Goal: Information Seeking & Learning: Learn about a topic

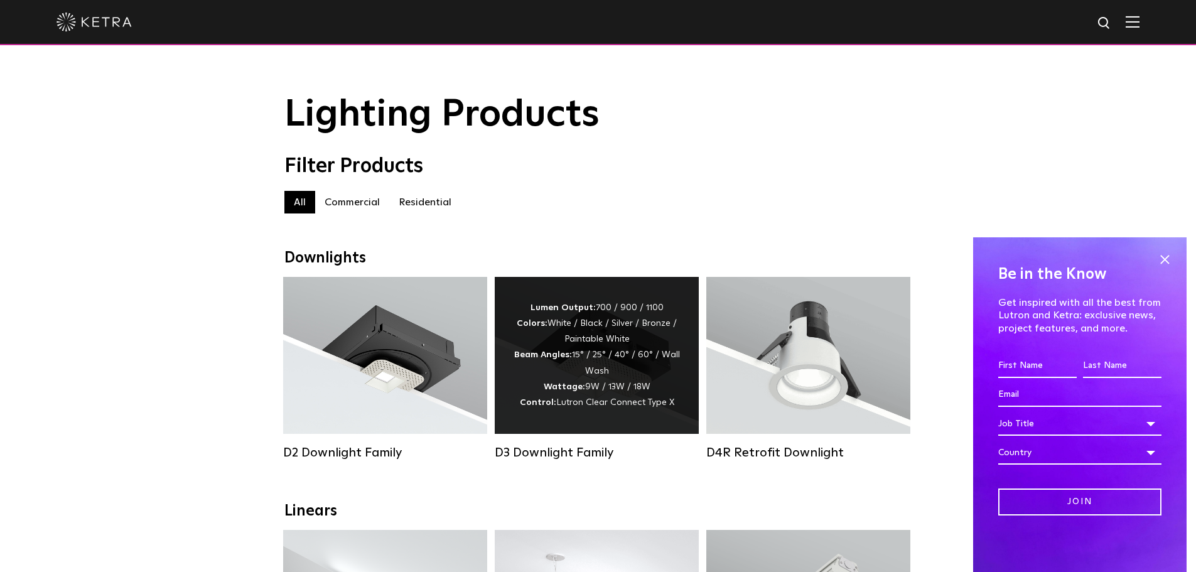
scroll to position [63, 0]
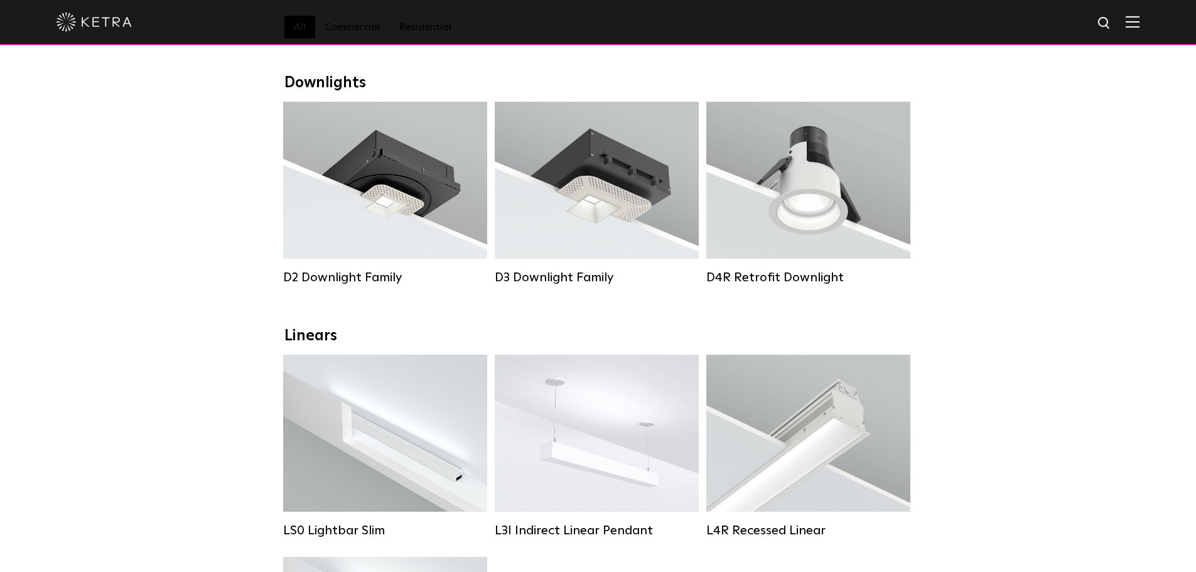
scroll to position [188, 0]
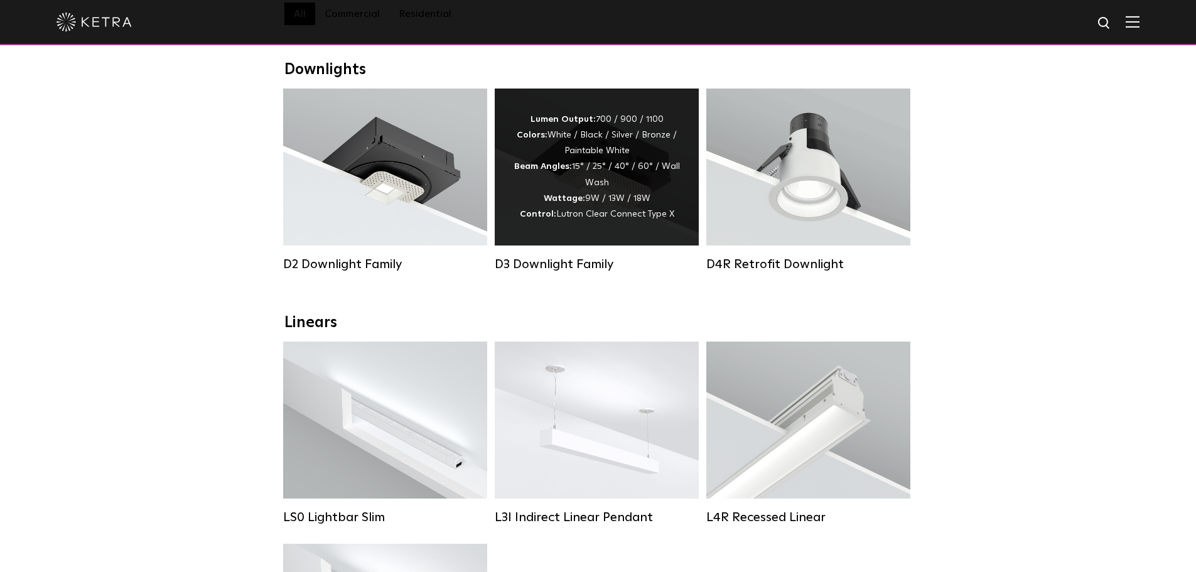
click at [581, 285] on div "D3 Downlight Family Lumen Output: 700 / 900 / 1100 Colors: White / Black / Silv…" at bounding box center [597, 190] width 212 height 202
click at [583, 272] on div "D3 Downlight Family" at bounding box center [597, 264] width 204 height 15
click at [586, 272] on div "D3 Downlight Family" at bounding box center [597, 264] width 204 height 15
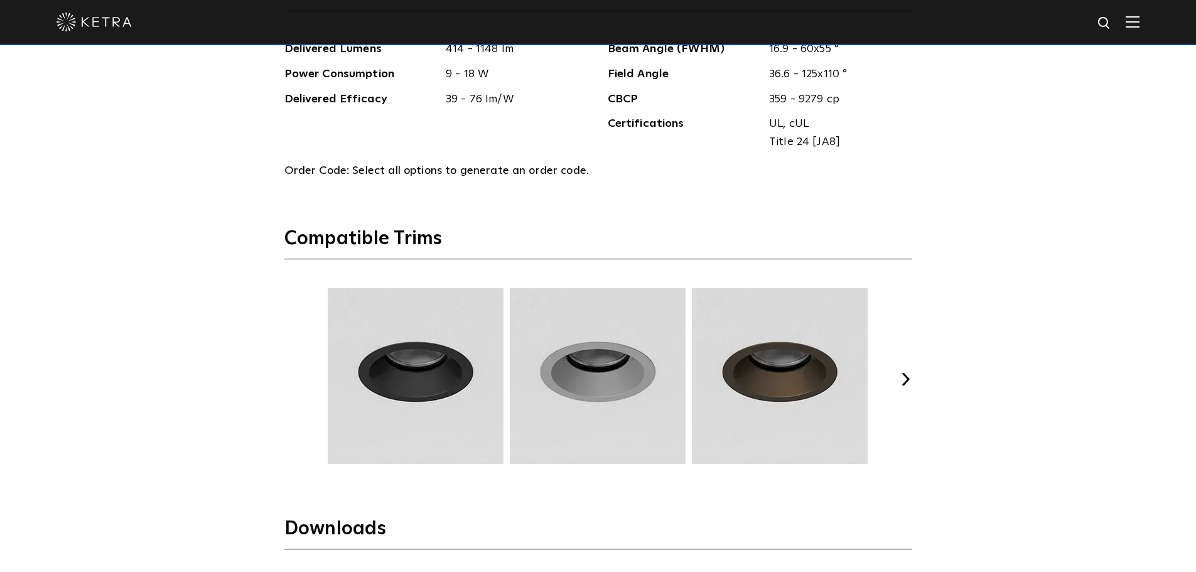
scroll to position [1884, 0]
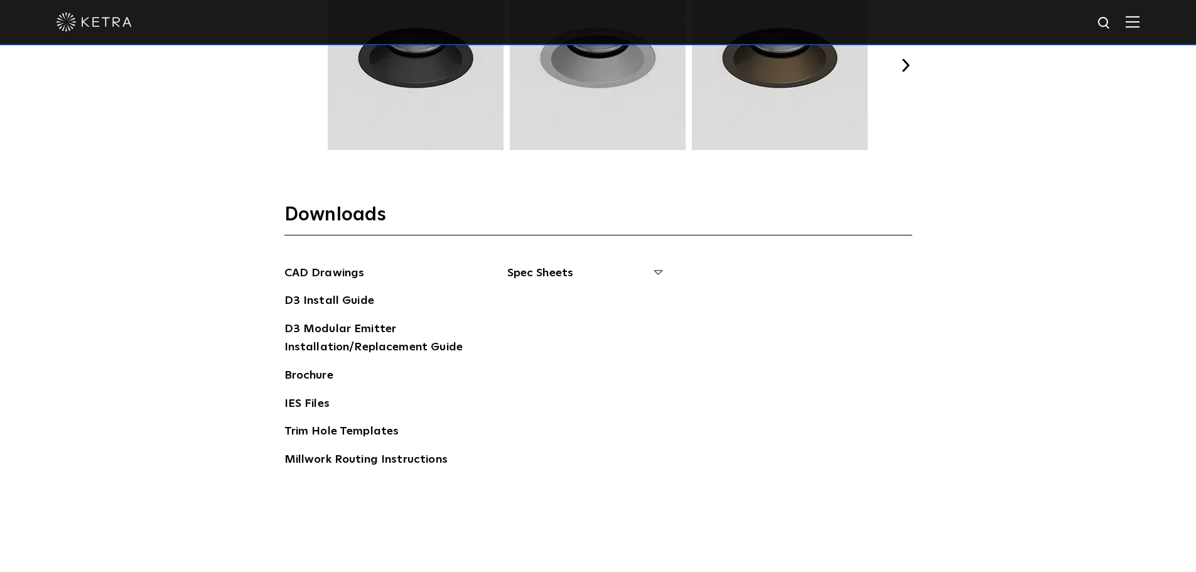
click at [539, 271] on span "Spec Sheets" at bounding box center [584, 278] width 154 height 28
click at [614, 298] on link "D3 Adjustable Round" at bounding box center [570, 301] width 95 height 14
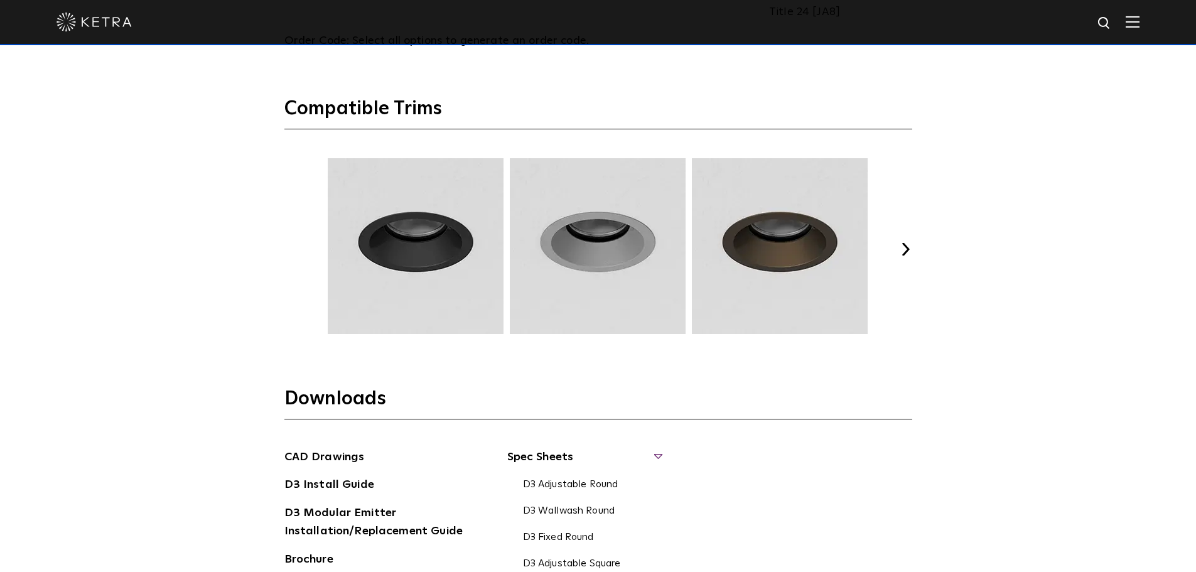
scroll to position [1570, 0]
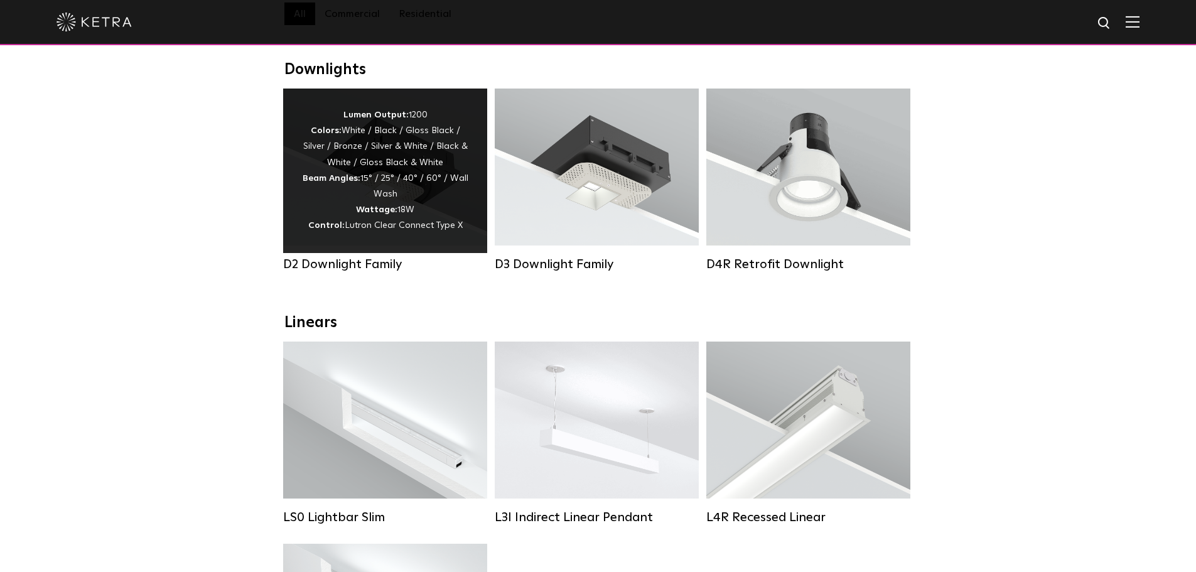
click at [387, 272] on div "D2 Downlight Family" at bounding box center [385, 264] width 204 height 15
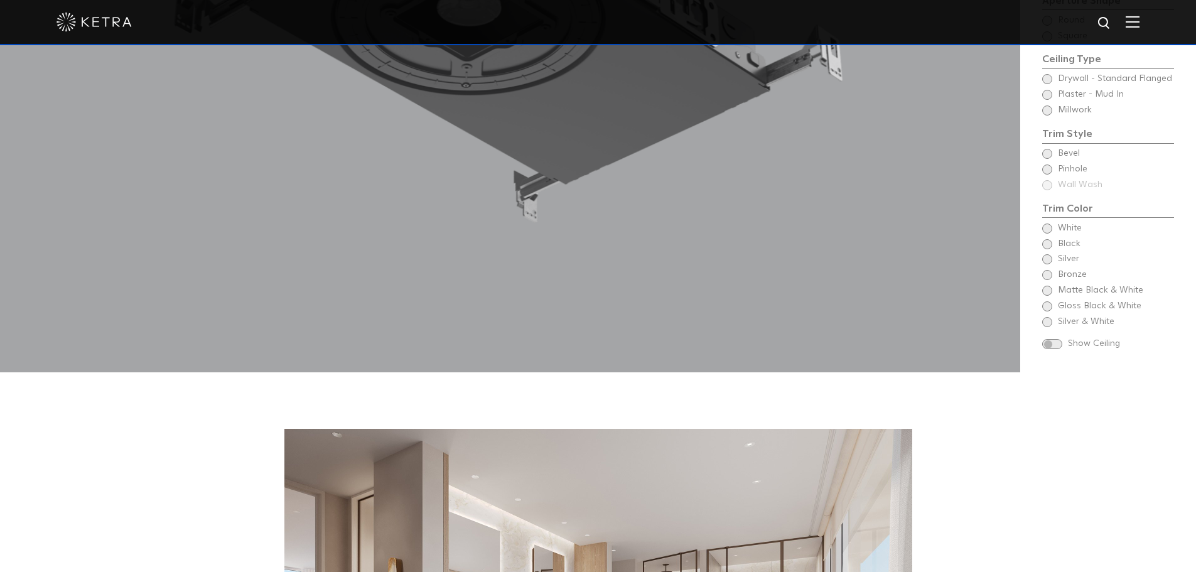
scroll to position [1821, 0]
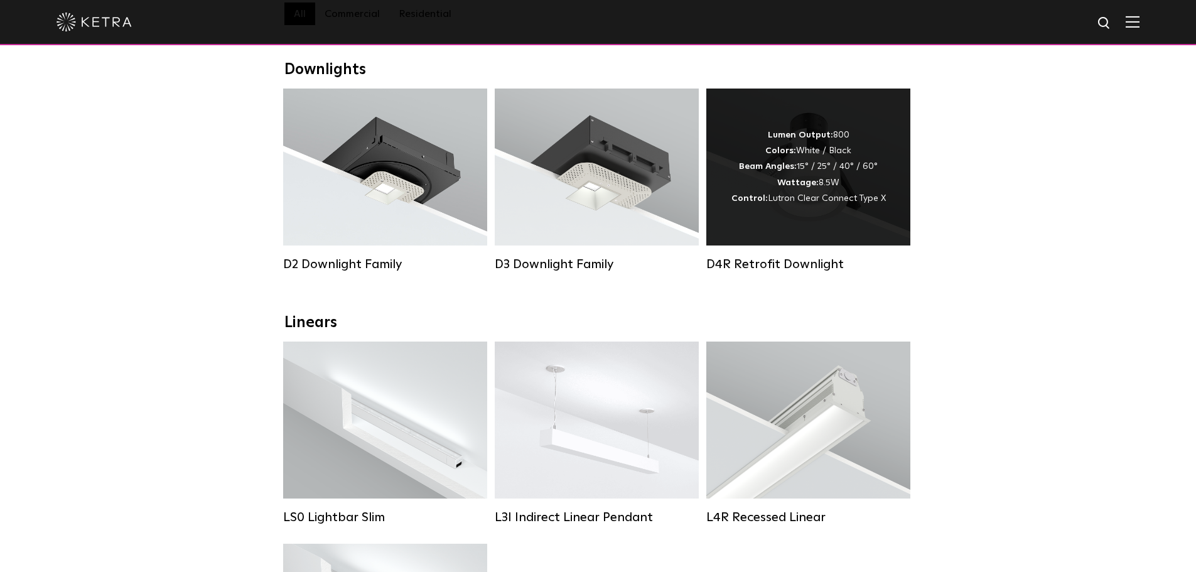
click at [774, 272] on div "D4R Retrofit Downlight" at bounding box center [808, 264] width 204 height 15
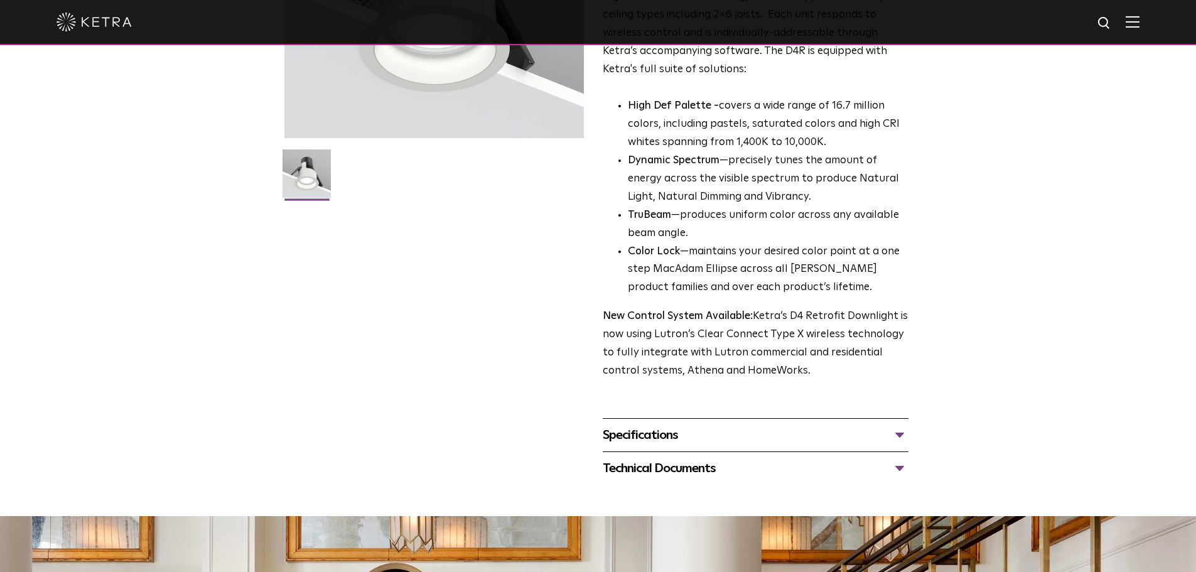
scroll to position [314, 0]
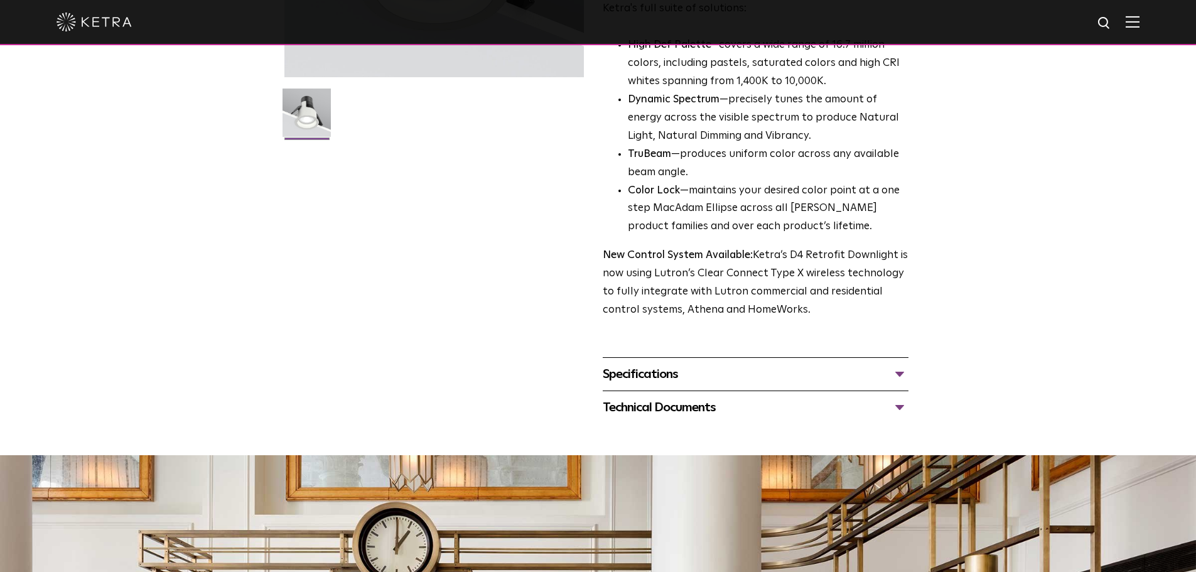
click at [664, 378] on div "Specifications" at bounding box center [756, 374] width 306 height 20
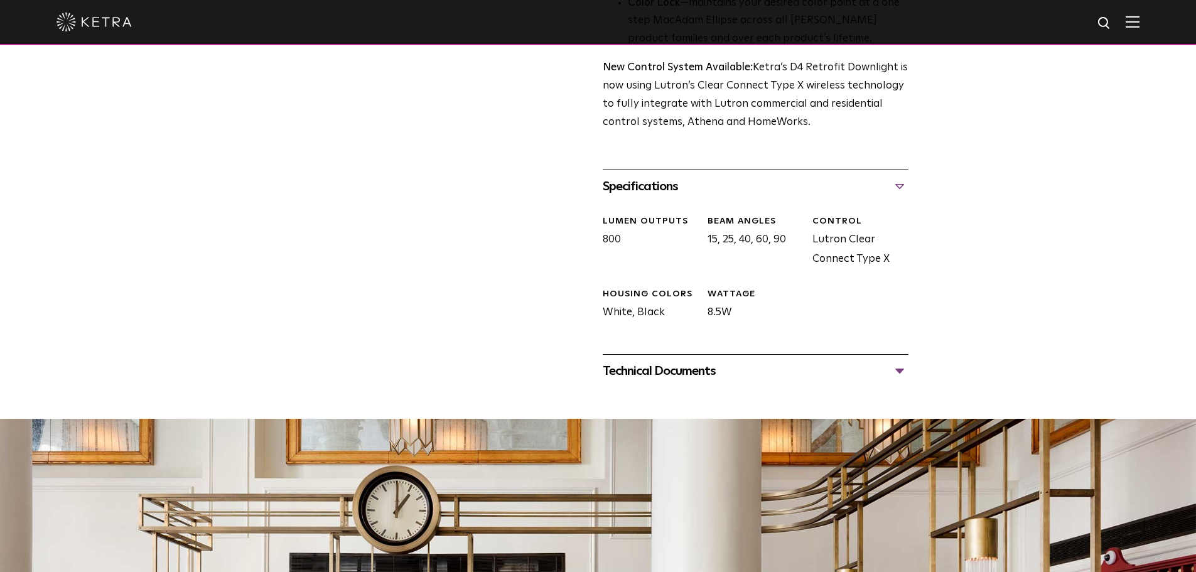
scroll to position [502, 0]
click at [661, 369] on div "Technical Documents" at bounding box center [756, 370] width 306 height 20
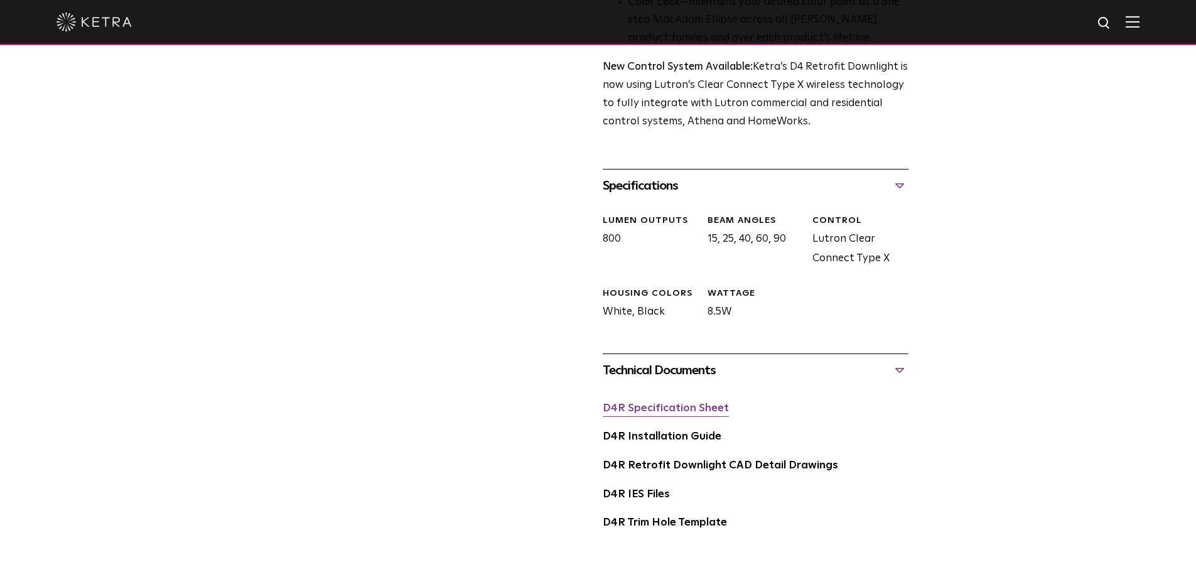
click at [674, 410] on link "D4R Specification Sheet" at bounding box center [666, 408] width 126 height 11
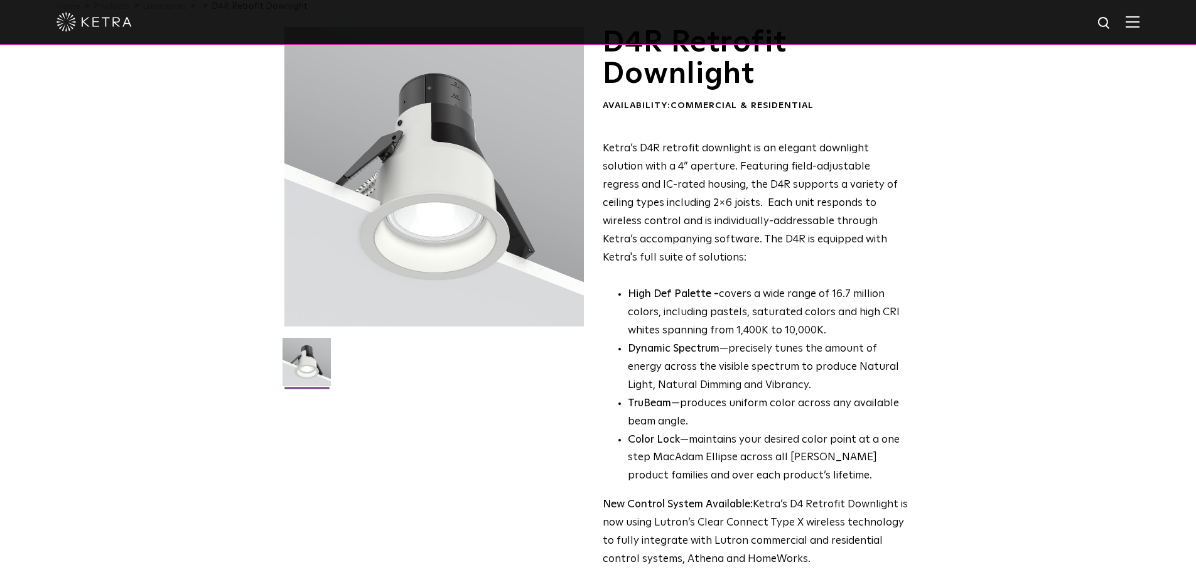
scroll to position [0, 0]
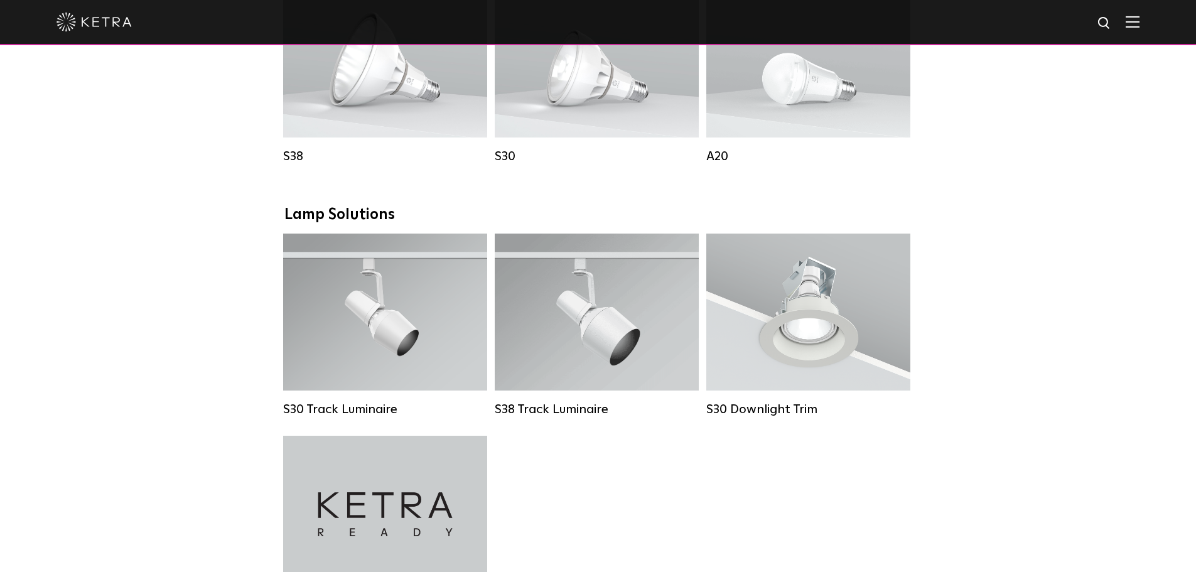
scroll to position [942, 0]
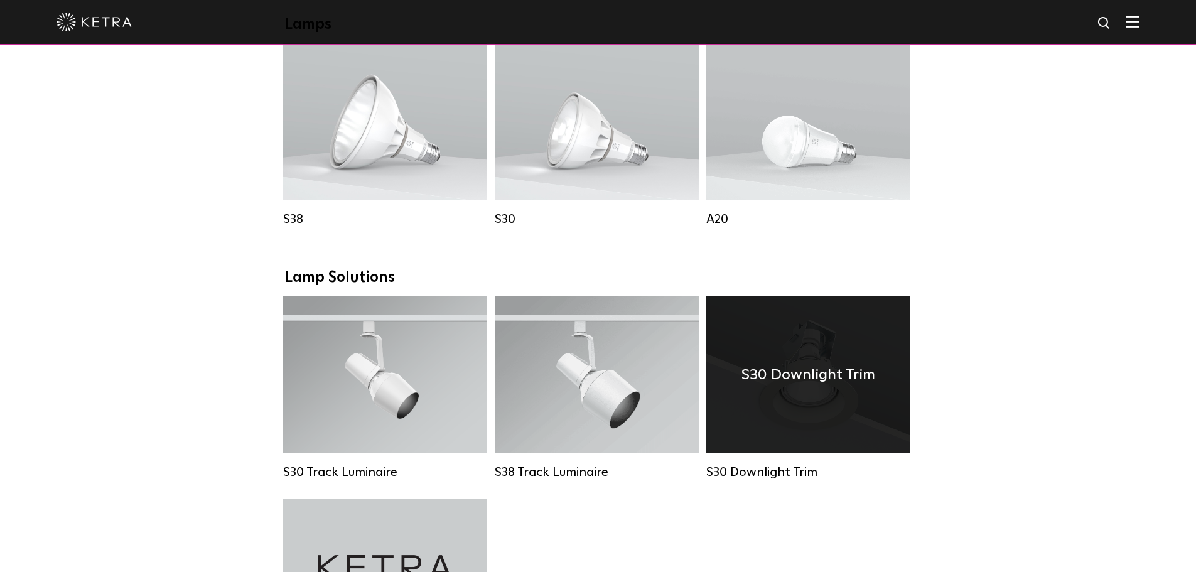
click at [757, 480] on div "S30 Downlight Trim" at bounding box center [808, 472] width 204 height 15
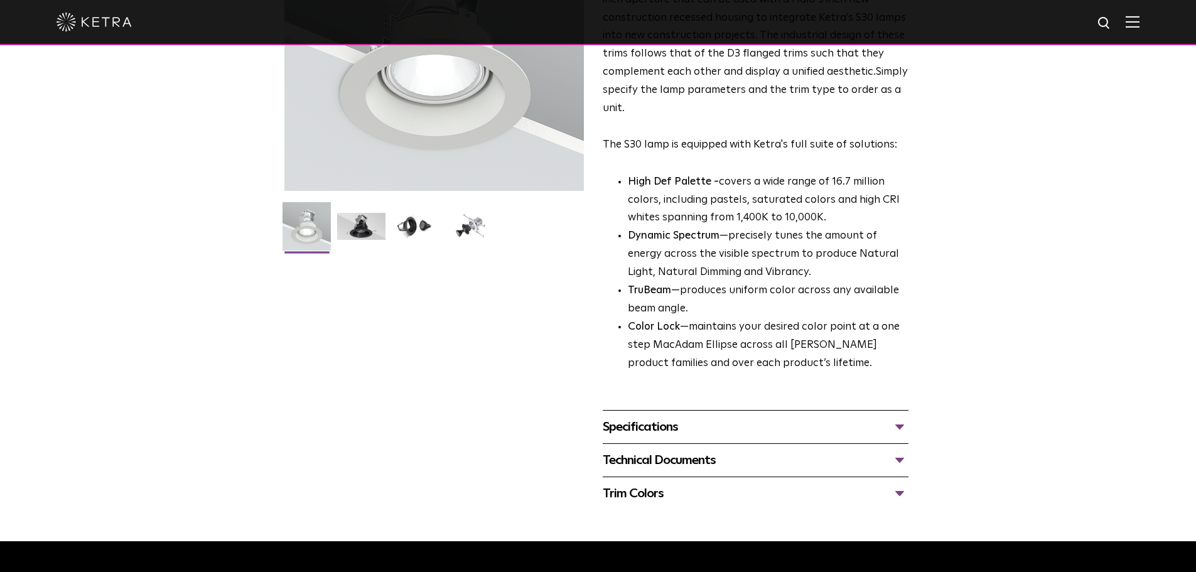
scroll to position [251, 0]
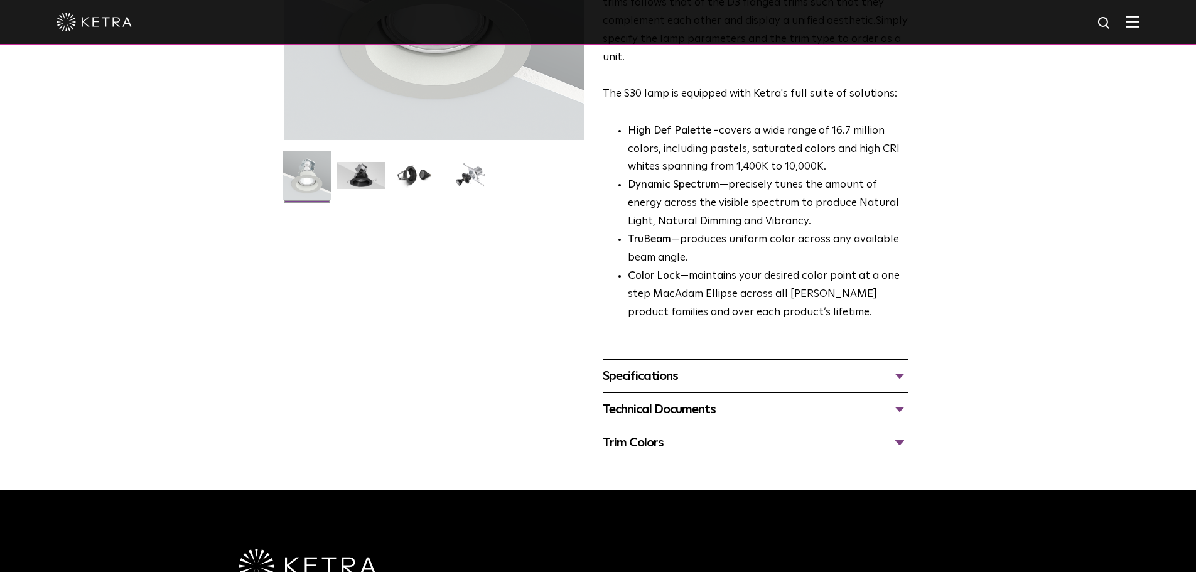
click at [677, 375] on div "Specifications" at bounding box center [756, 376] width 306 height 20
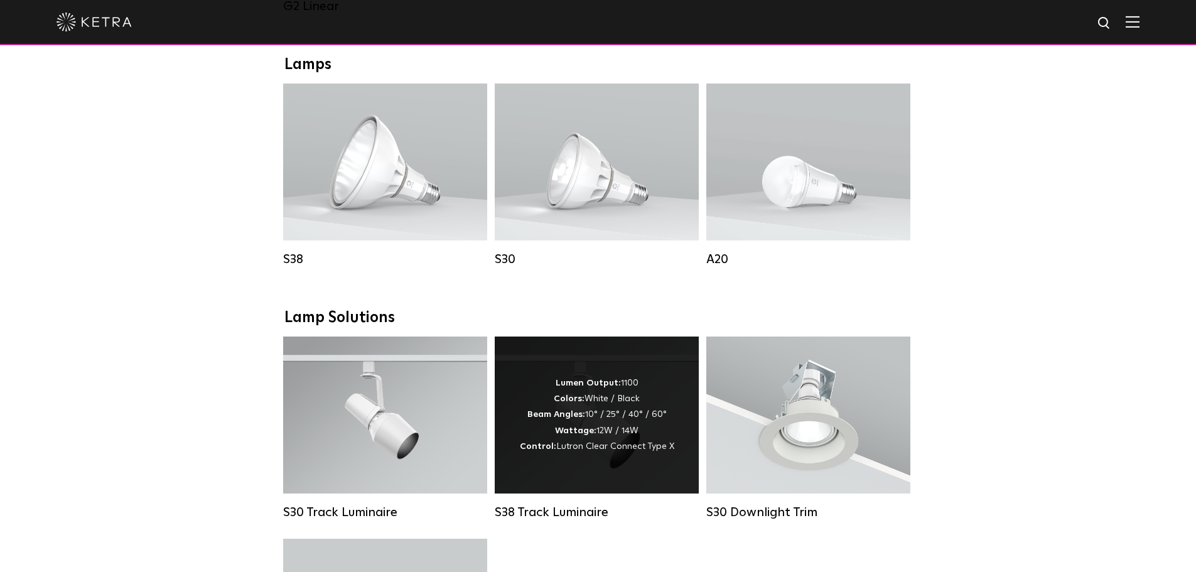
scroll to position [879, 0]
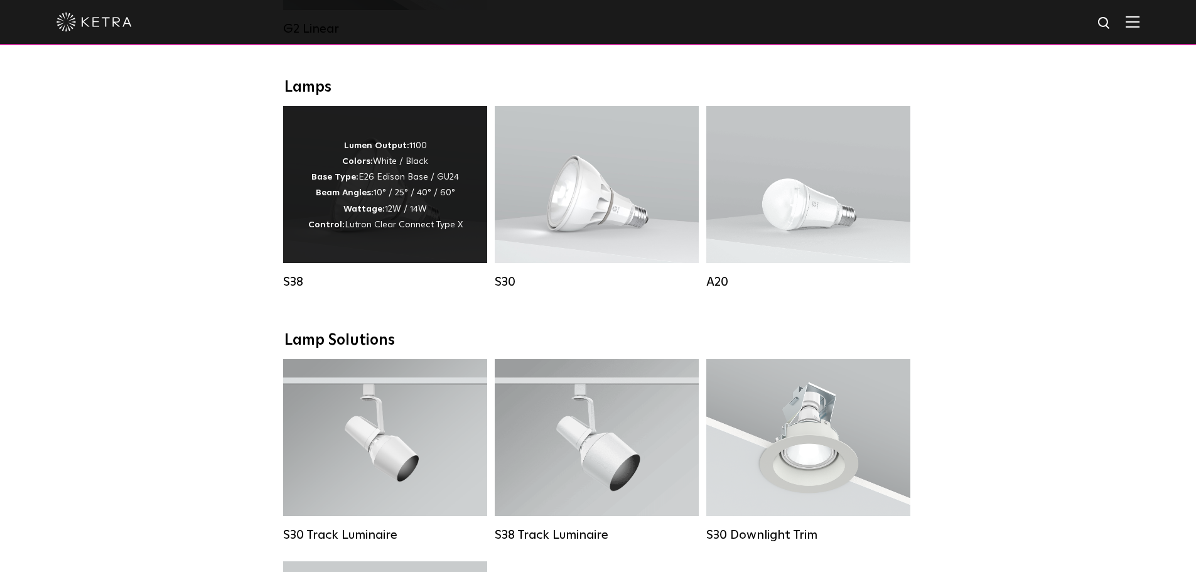
click at [289, 289] on div "S38" at bounding box center [385, 281] width 204 height 15
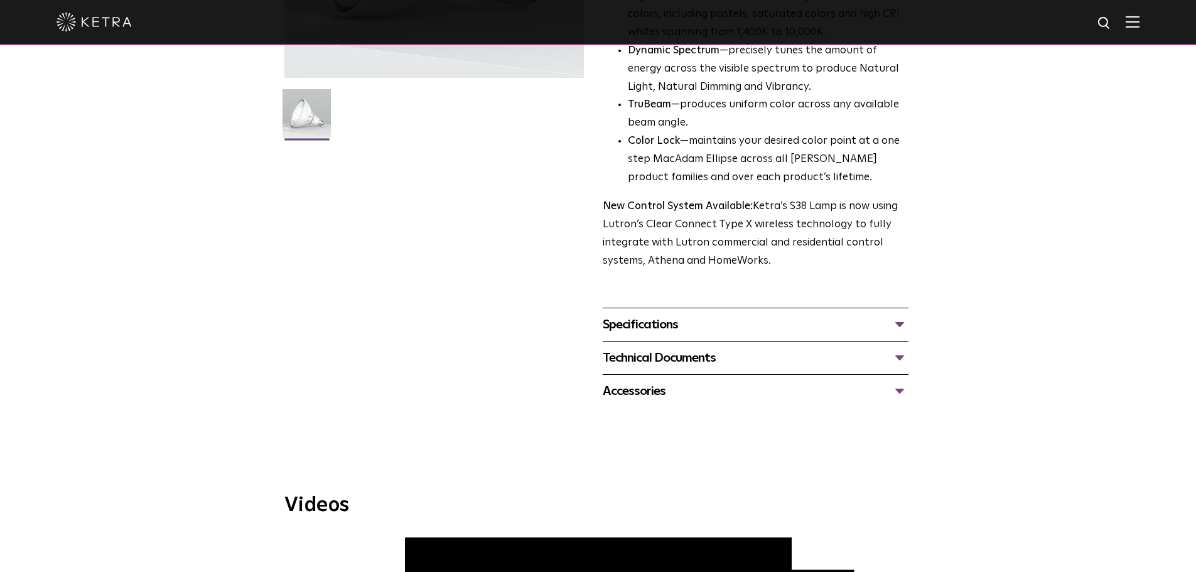
scroll to position [314, 0]
click at [663, 323] on div "Specifications" at bounding box center [756, 324] width 306 height 20
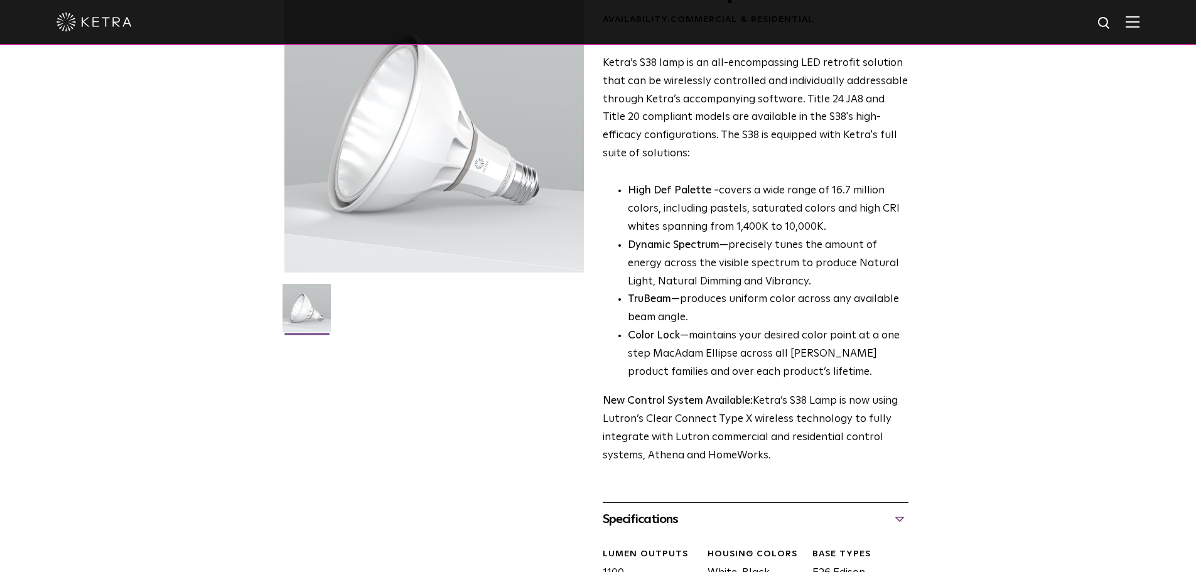
scroll to position [0, 0]
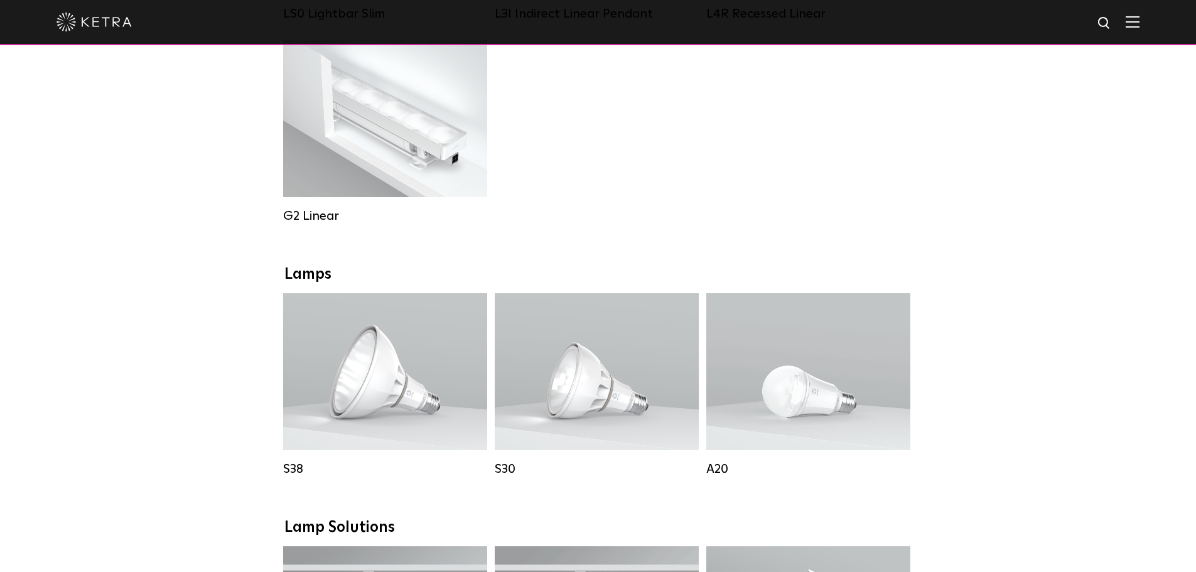
scroll to position [691, 0]
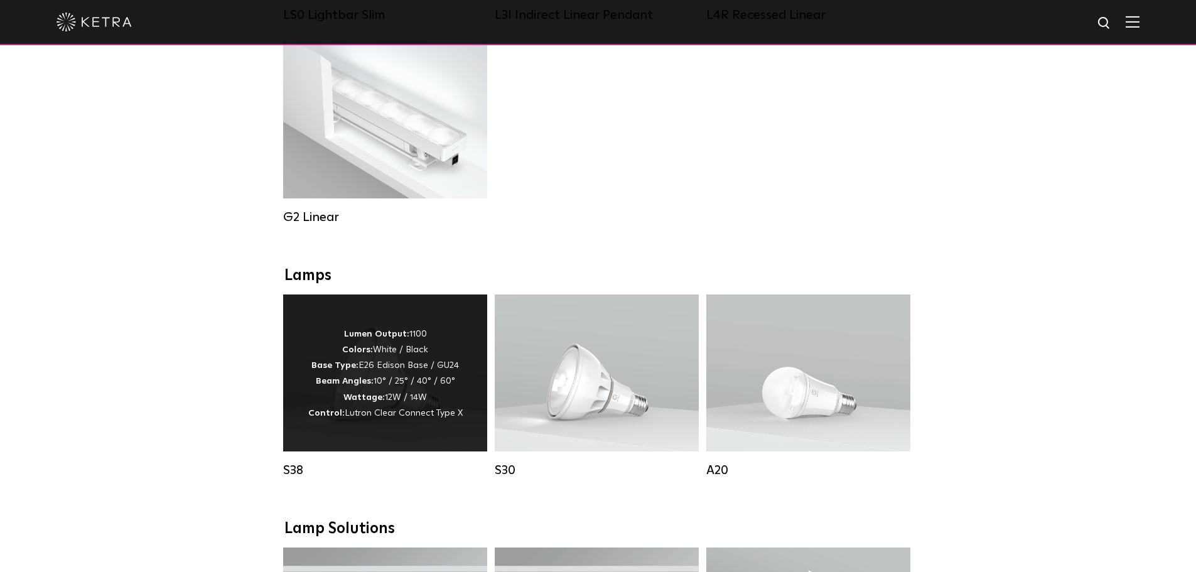
click at [413, 398] on p "Lumen Output: 1100 Colors: White / Black Base Type: E26 Edison Base / GU24 Beam…" at bounding box center [385, 374] width 154 height 95
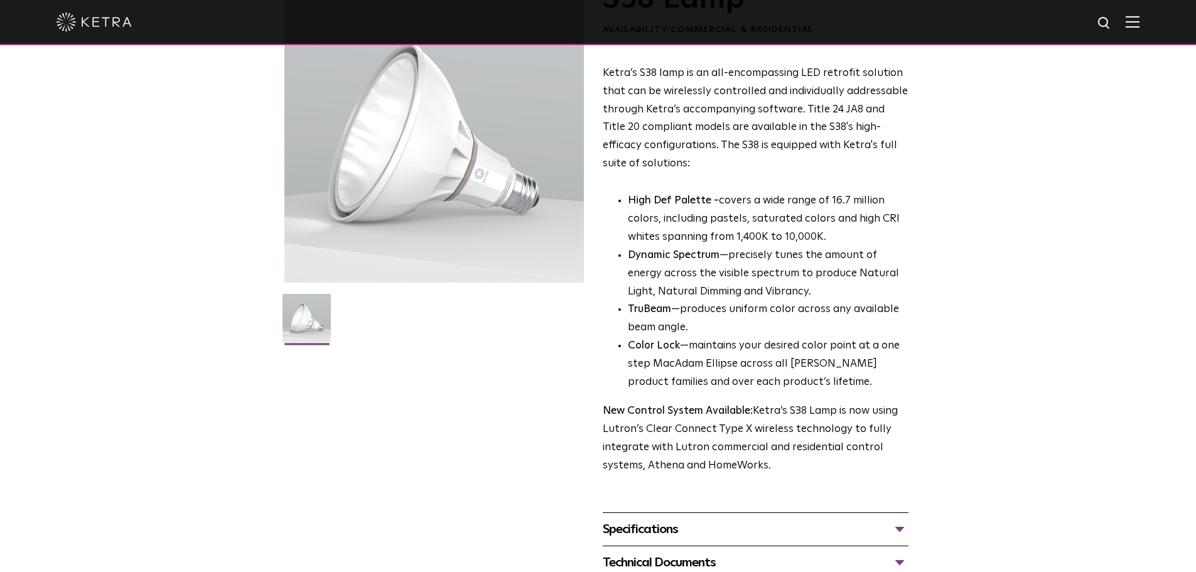
scroll to position [251, 0]
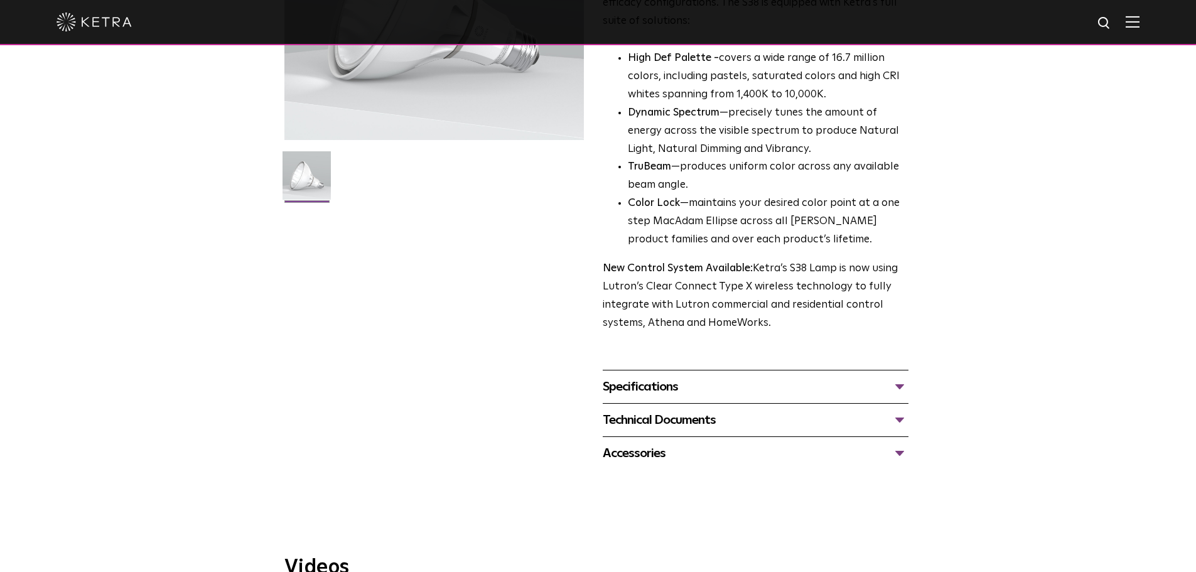
click at [650, 421] on div "Technical Documents" at bounding box center [756, 420] width 306 height 20
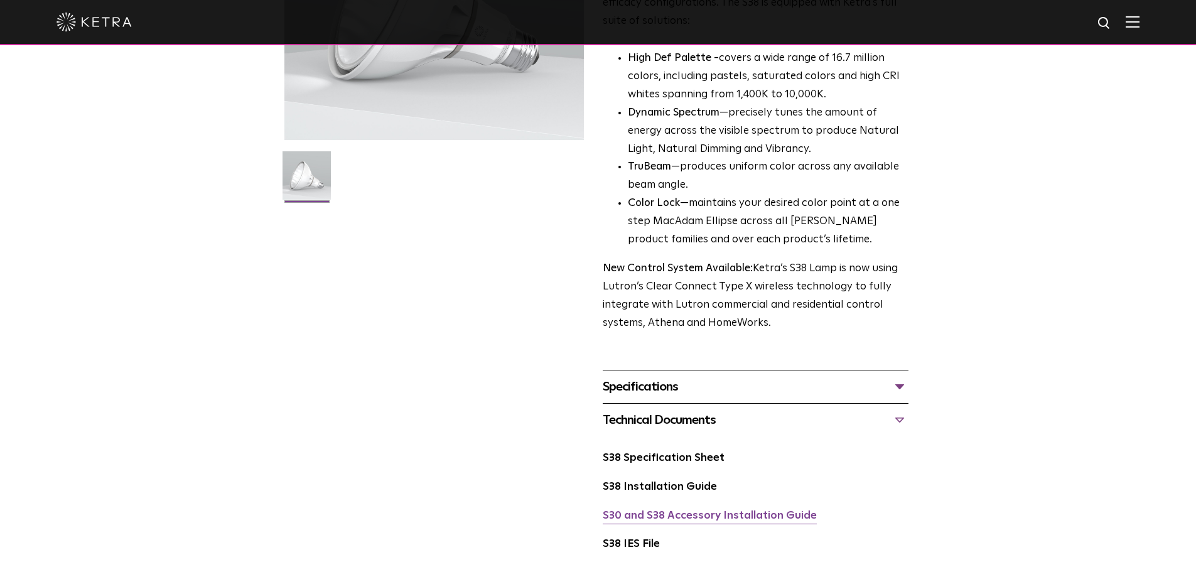
click at [661, 521] on link "S30 and S38 Accessory Installation Guide" at bounding box center [710, 515] width 214 height 11
click at [669, 458] on link "S38 Specification Sheet" at bounding box center [664, 458] width 122 height 11
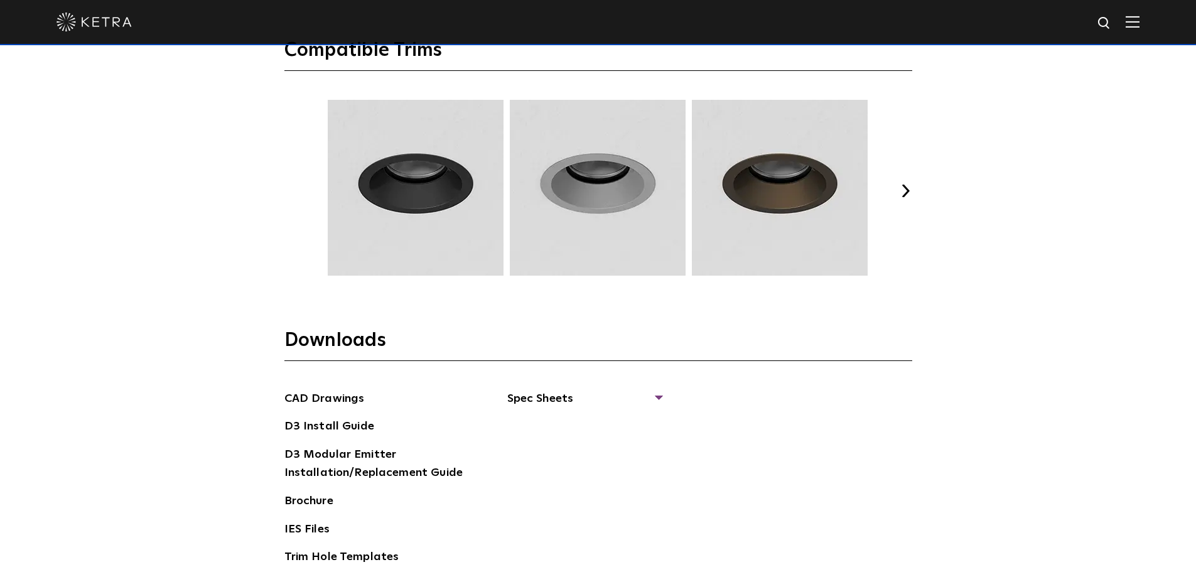
scroll to position [2009, 0]
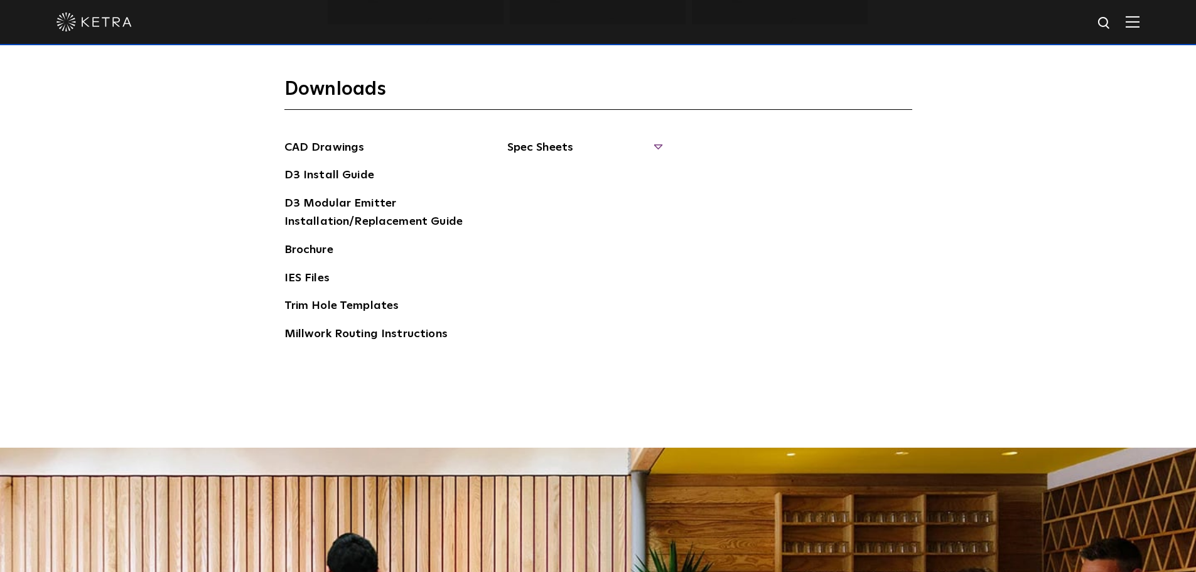
click at [532, 151] on span "Spec Sheets" at bounding box center [584, 153] width 154 height 28
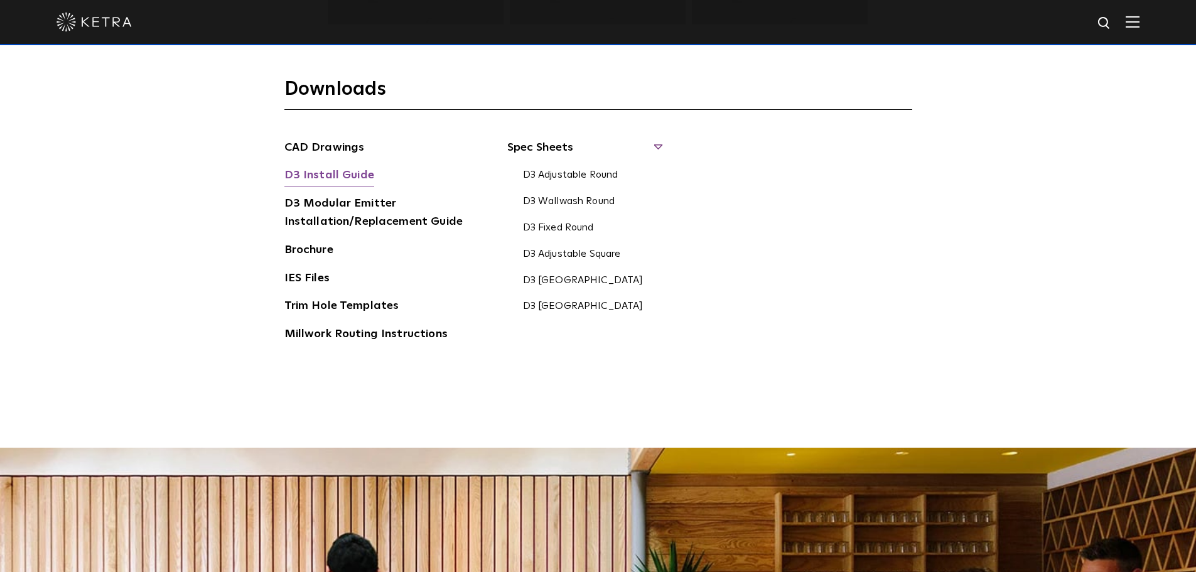
click at [331, 172] on link "D3 Install Guide" at bounding box center [329, 176] width 90 height 20
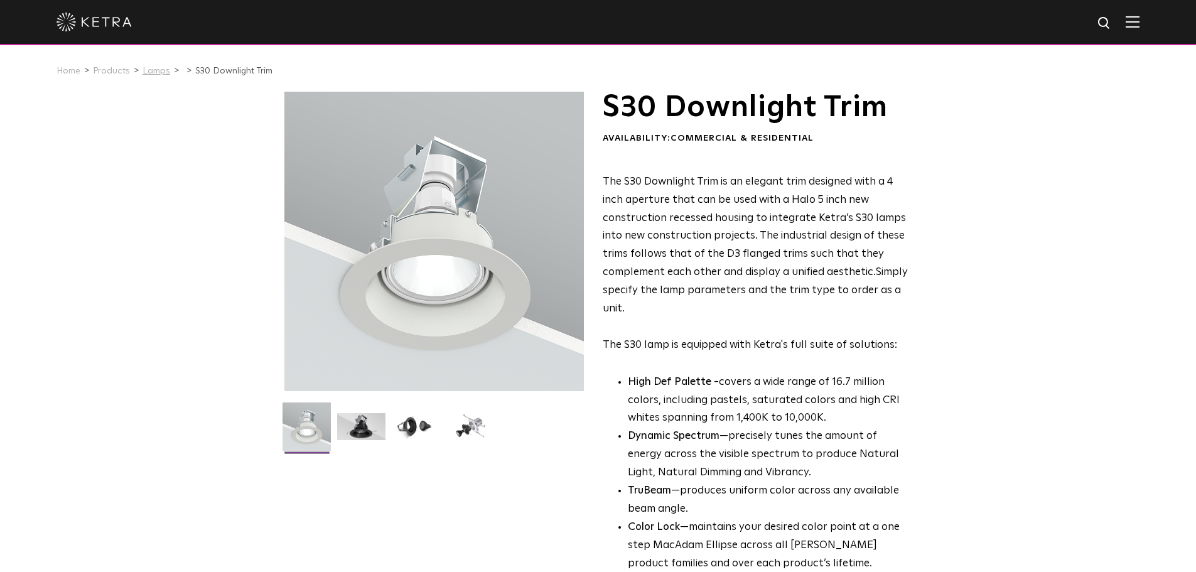
click at [149, 70] on link "Lamps" at bounding box center [157, 71] width 28 height 9
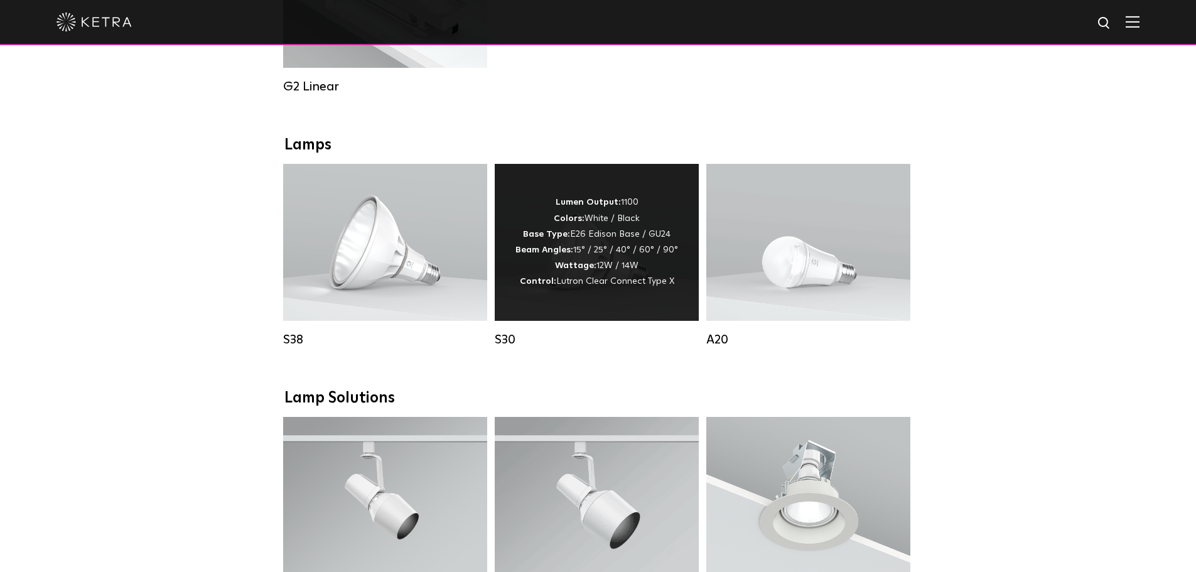
scroll to position [796, 0]
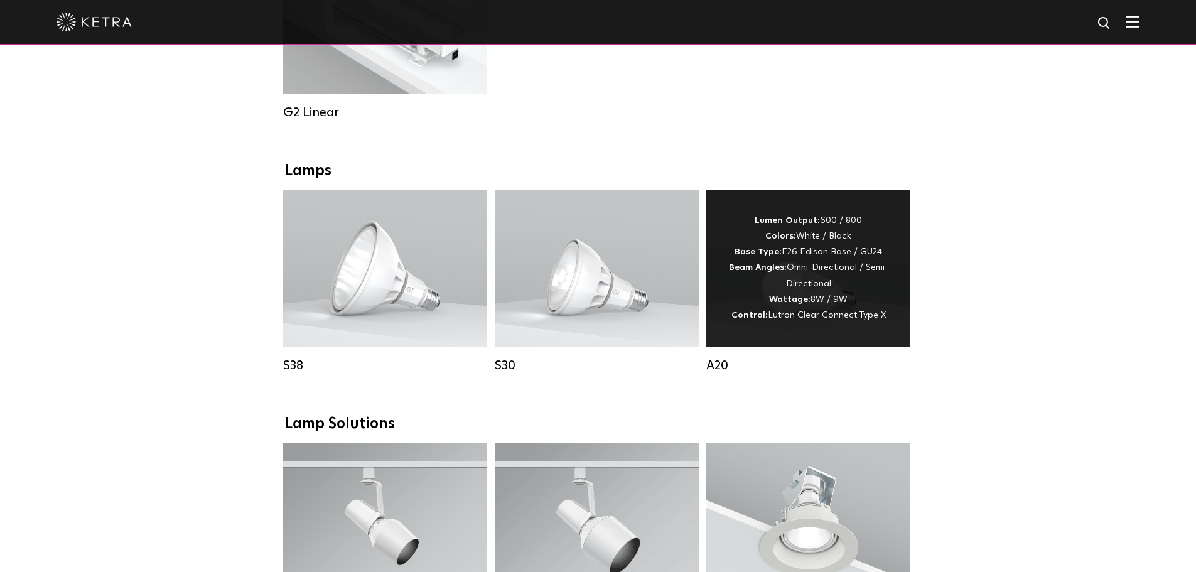
click at [718, 373] on div "A20" at bounding box center [808, 365] width 204 height 15
